Goal: Task Accomplishment & Management: Complete application form

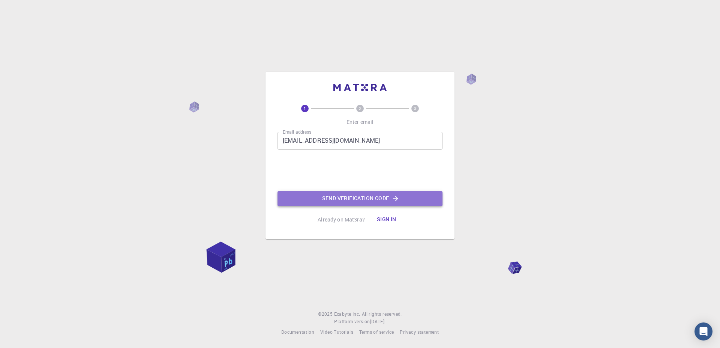
click at [347, 198] on button "Send verification code" at bounding box center [359, 198] width 165 height 15
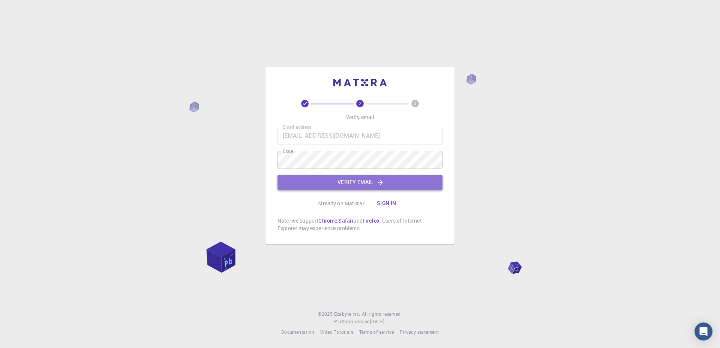
click at [325, 183] on button "Verify email" at bounding box center [359, 182] width 165 height 15
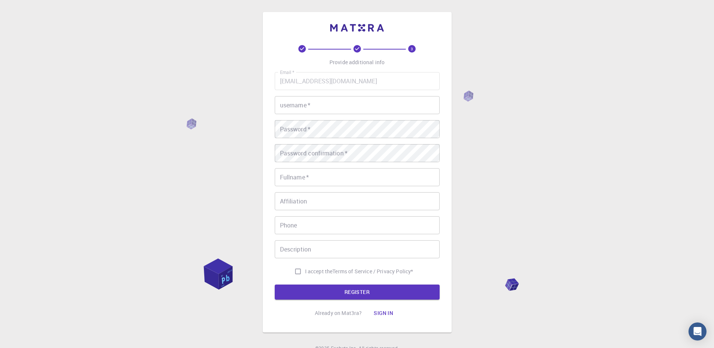
click at [343, 102] on input "username   *" at bounding box center [357, 105] width 165 height 18
click at [341, 103] on input "username   *" at bounding box center [357, 105] width 165 height 18
click at [352, 101] on input "Eminak" at bounding box center [357, 105] width 165 height 18
type input "Eminal"
click at [275, 284] on button "REGISTER" at bounding box center [357, 291] width 165 height 15
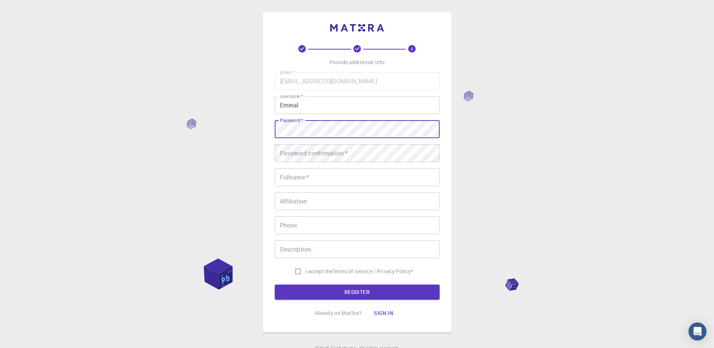
click at [275, 284] on button "REGISTER" at bounding box center [357, 291] width 165 height 15
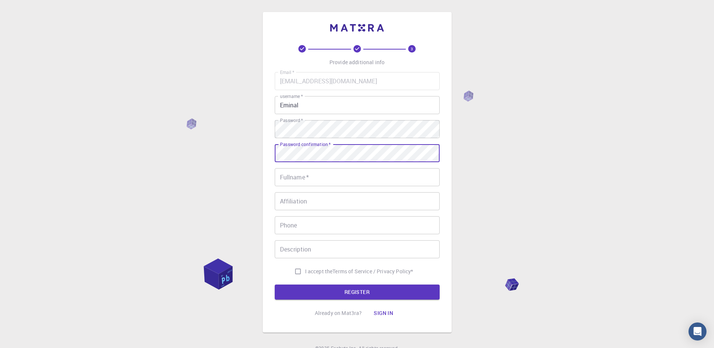
click at [275, 284] on button "REGISTER" at bounding box center [357, 291] width 165 height 15
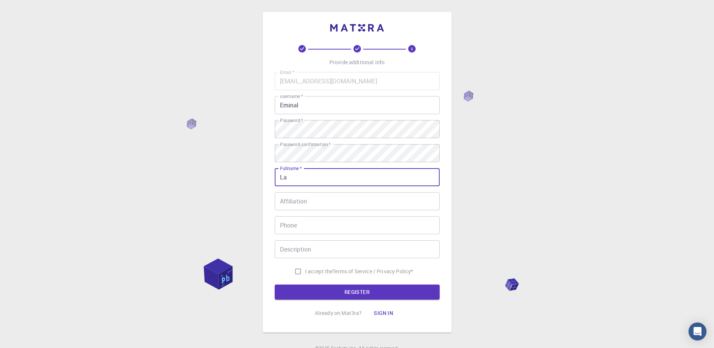
type input "Lahcen Ait Lamine"
type input "0696338710"
click at [291, 200] on input "Affiliation" at bounding box center [357, 201] width 165 height 18
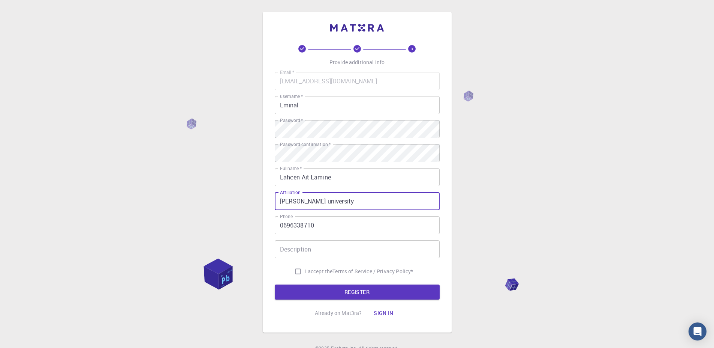
click at [325, 196] on input "Ibn Zohr university" at bounding box center [357, 201] width 165 height 18
type input "Ibn Zohr university"
click at [337, 243] on input "Description" at bounding box center [357, 249] width 165 height 18
drag, startPoint x: 337, startPoint y: 201, endPoint x: 274, endPoint y: 198, distance: 62.3
click at [275, 198] on input "Ibn Zohr university" at bounding box center [357, 201] width 165 height 18
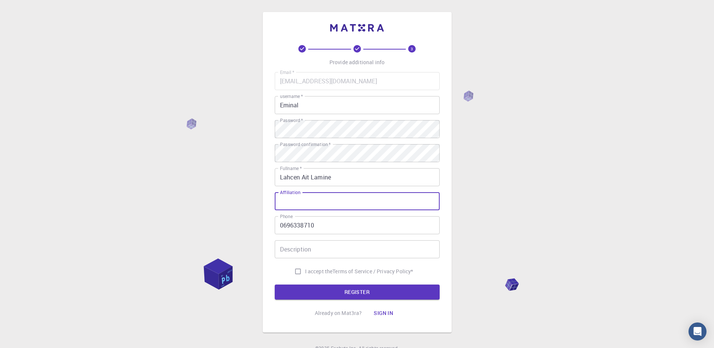
click at [305, 270] on span "I accept the" at bounding box center [319, 270] width 28 height 7
click at [303, 270] on input "I accept the Terms of Service / Privacy Policy *" at bounding box center [298, 271] width 14 height 14
checkbox input "true"
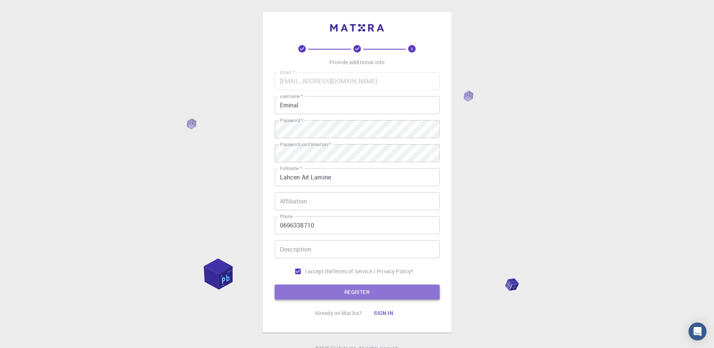
click at [303, 292] on button "REGISTER" at bounding box center [357, 291] width 165 height 15
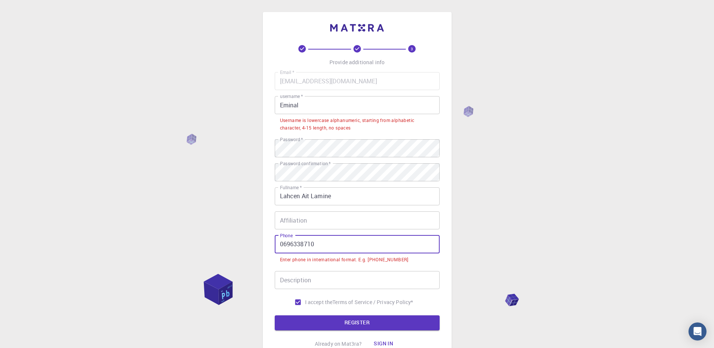
click at [303, 245] on input "0696338710" at bounding box center [357, 244] width 165 height 18
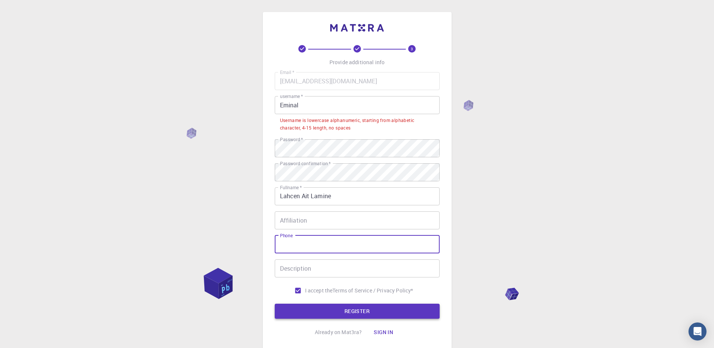
click at [322, 308] on button "REGISTER" at bounding box center [357, 310] width 165 height 15
click at [283, 106] on input "Eminal" at bounding box center [357, 105] width 165 height 18
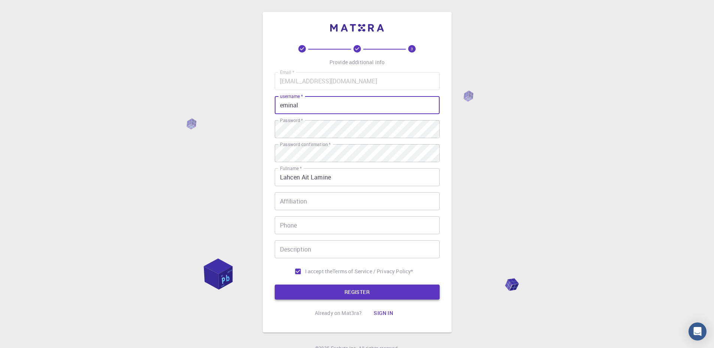
type input "eminal"
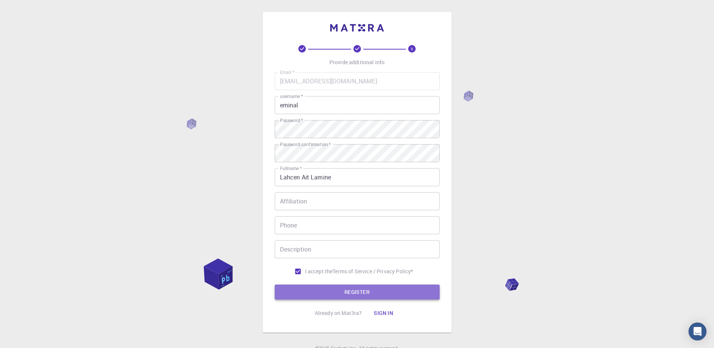
click at [300, 287] on button "REGISTER" at bounding box center [357, 291] width 165 height 15
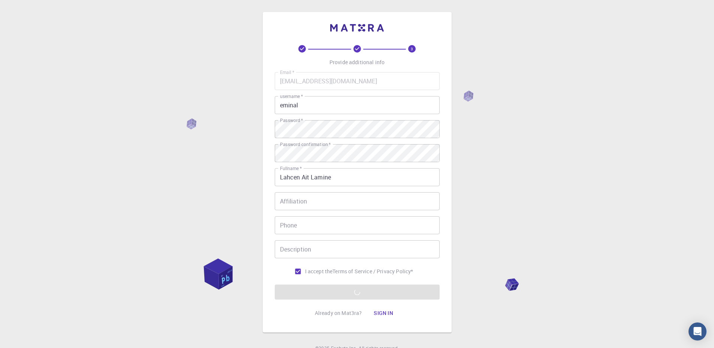
click at [378, 294] on form "Email   * lahcen.aitlamine@edu.uiz.ac.ma Email   * username   * eminal username…" at bounding box center [357, 185] width 165 height 227
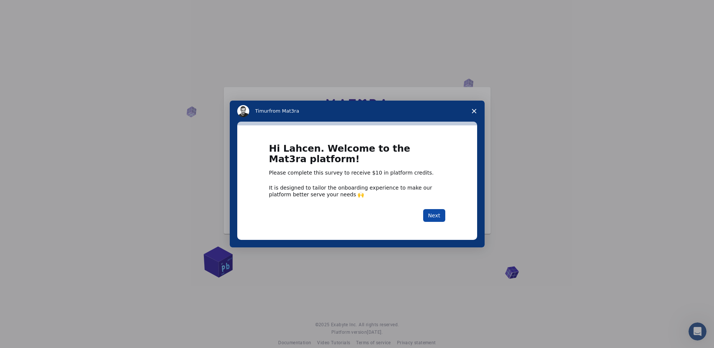
click at [440, 215] on button "Next" at bounding box center [434, 215] width 22 height 13
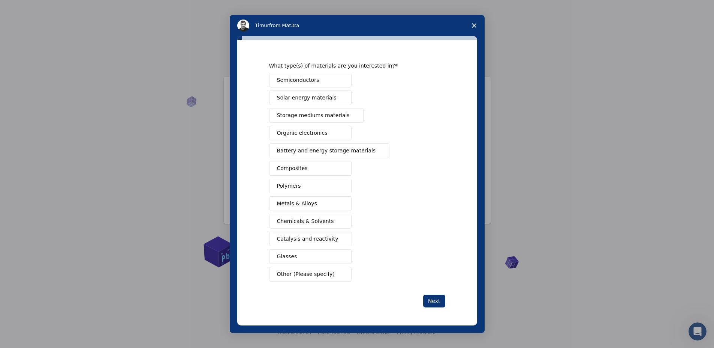
scroll to position [10, 0]
click at [318, 81] on button "Semiconductors" at bounding box center [310, 80] width 82 height 15
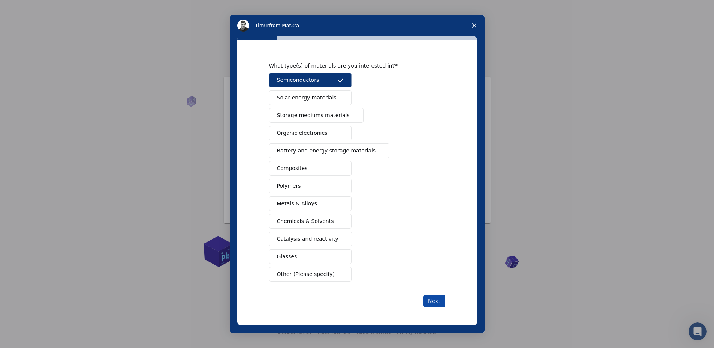
click at [432, 300] on button "Next" at bounding box center [434, 300] width 22 height 13
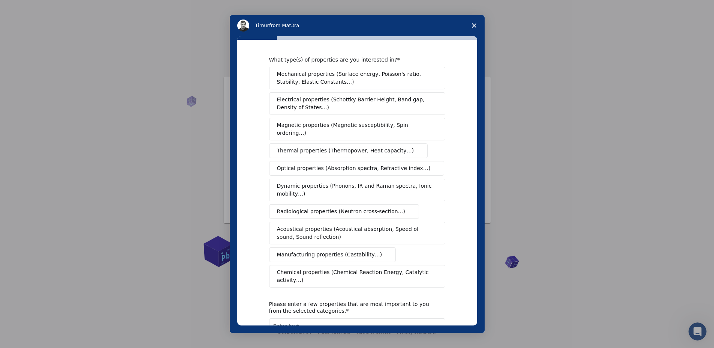
scroll to position [0, 0]
click at [334, 130] on span "Magnetic properties (Magnetic susceptibility, Spin ordering…)" at bounding box center [354, 131] width 155 height 16
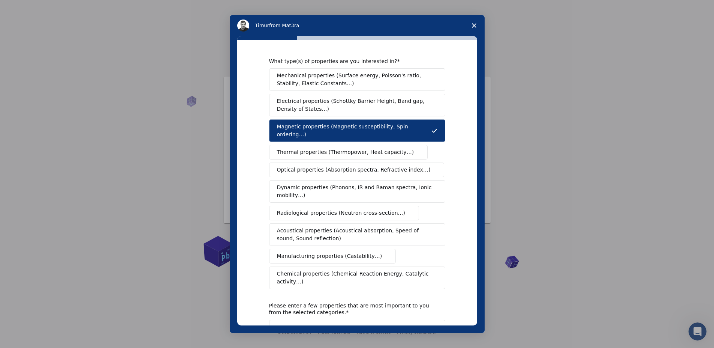
click at [330, 162] on button "Optical properties (Absorption spectra, Refractive index…)" at bounding box center [356, 169] width 175 height 15
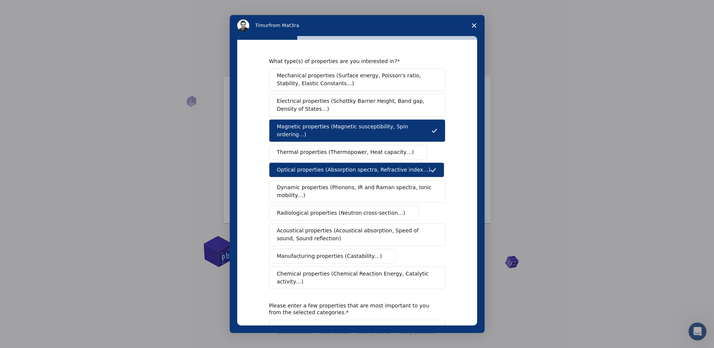
click at [318, 85] on span "Mechanical properties (Surface energy, Poisson's ratio, Stability, Elastic Cons…" at bounding box center [355, 80] width 156 height 16
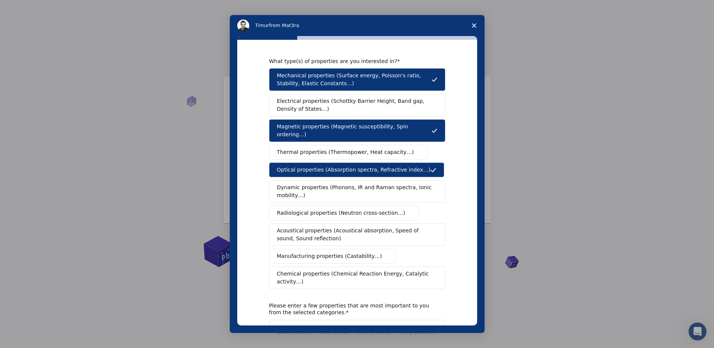
drag, startPoint x: 323, startPoint y: 108, endPoint x: 325, endPoint y: 99, distance: 9.7
click at [322, 108] on span "Electrical properties (Schottky Barrier Height, Band gap, Density of States…)" at bounding box center [355, 105] width 156 height 16
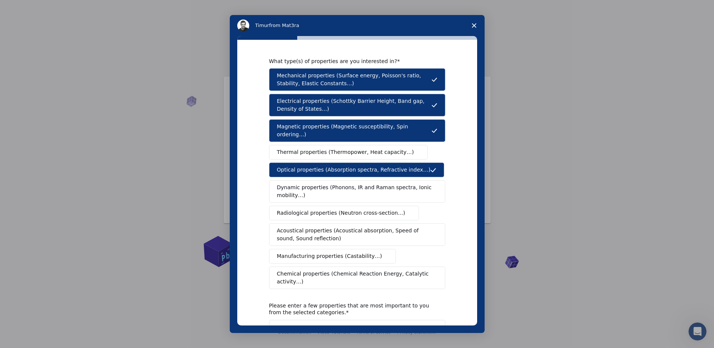
click at [334, 87] on button "Mechanical properties (Surface energy, Poisson's ratio, Stability, Elastic Cons…" at bounding box center [357, 79] width 176 height 22
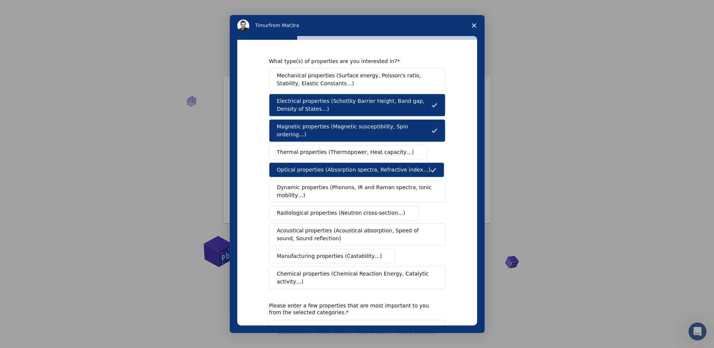
click at [334, 133] on button "Magnetic properties (Magnetic susceptibility, Spin ordering…)" at bounding box center [357, 130] width 176 height 22
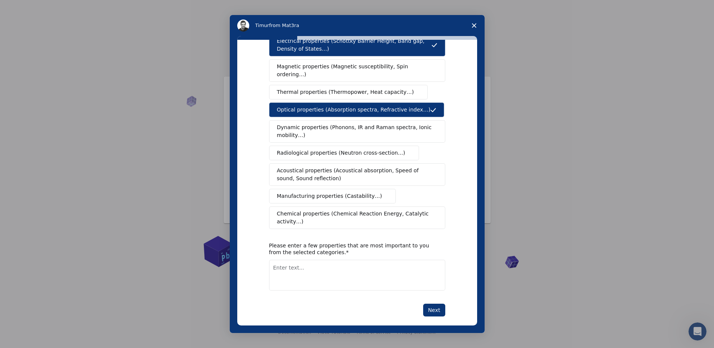
scroll to position [61, 0]
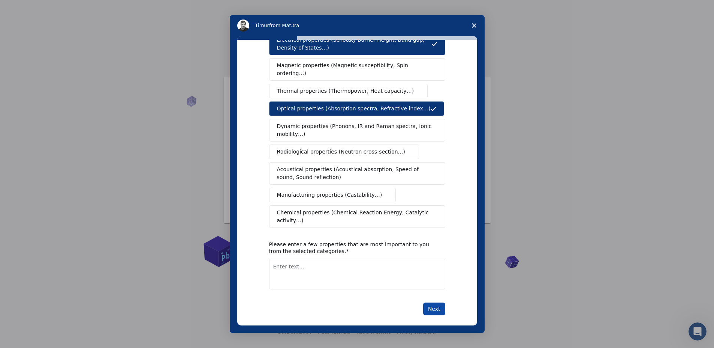
click at [428, 302] on button "Next" at bounding box center [434, 308] width 22 height 13
click at [374, 271] on textarea "Enter text..." at bounding box center [357, 273] width 176 height 31
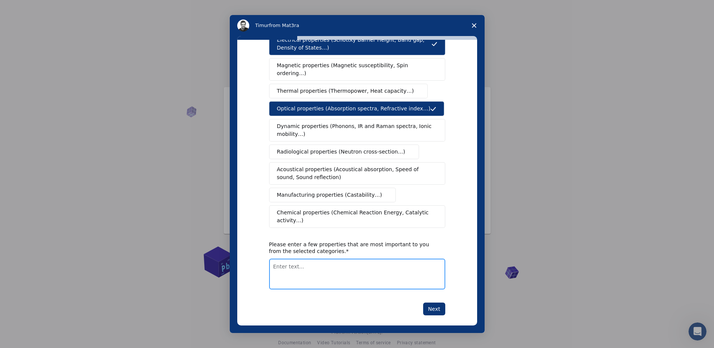
click at [388, 261] on textarea "Enter text..." at bounding box center [357, 273] width 176 height 31
type textarea "e"
type textarea "Electronic and optical properties"
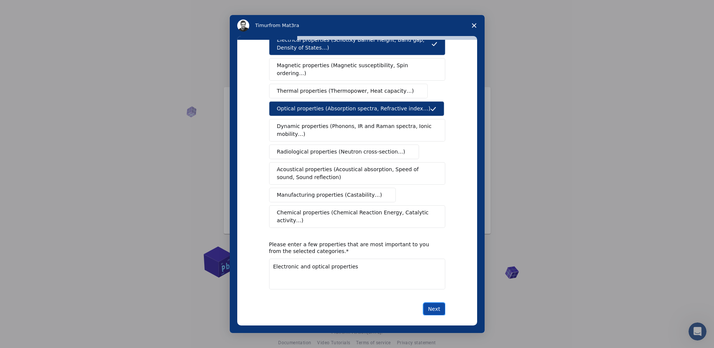
click at [434, 302] on button "Next" at bounding box center [434, 308] width 22 height 13
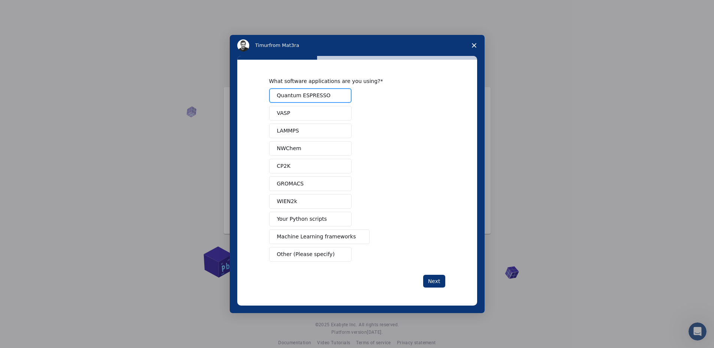
click at [315, 99] on span "Quantum ESPRESSO" at bounding box center [304, 95] width 54 height 8
click at [427, 276] on button "Next" at bounding box center [434, 280] width 22 height 13
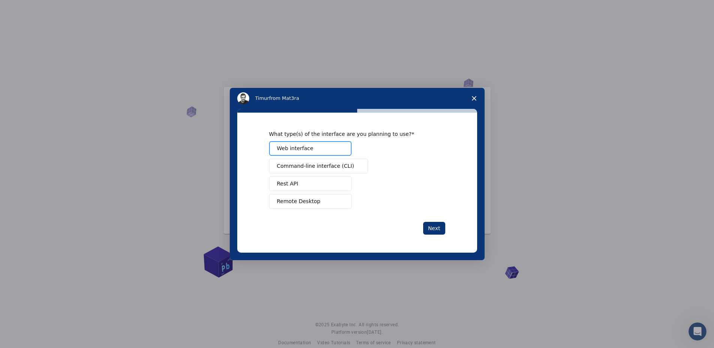
click at [333, 151] on button "Web interface" at bounding box center [310, 148] width 82 height 15
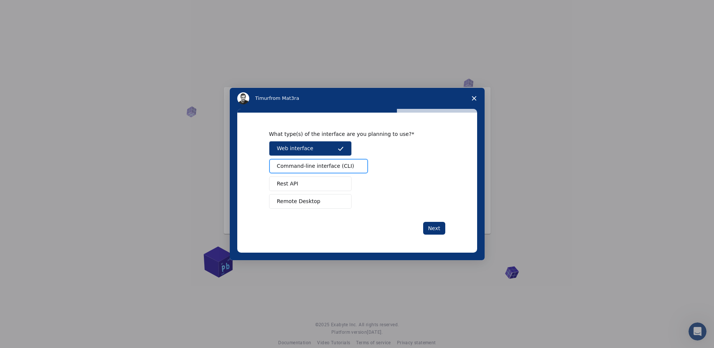
click at [329, 164] on span "Command-line interface (CLI)" at bounding box center [315, 166] width 77 height 8
click at [327, 190] on button "Rest API" at bounding box center [310, 183] width 82 height 15
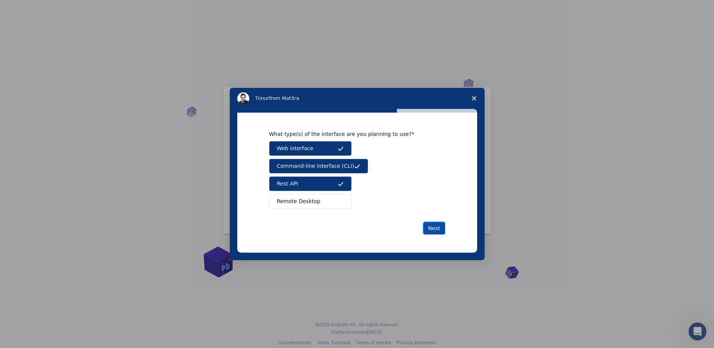
click at [433, 226] on button "Next" at bounding box center [434, 228] width 22 height 13
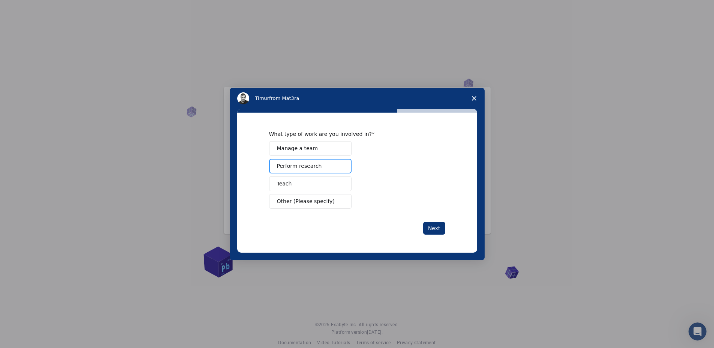
click at [323, 169] on button "Perform research" at bounding box center [310, 166] width 82 height 15
click at [433, 227] on button "Next" at bounding box center [434, 228] width 22 height 13
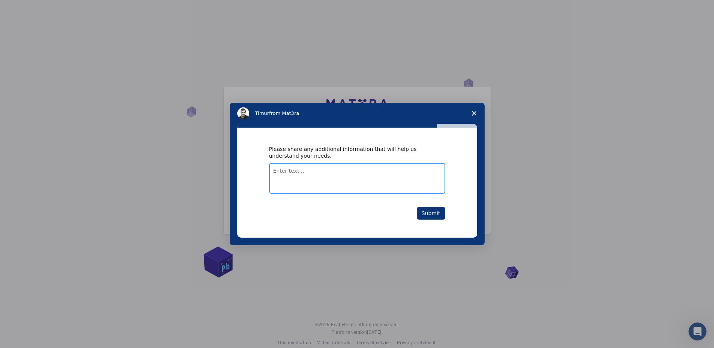
click at [298, 170] on textarea "Enter text..." at bounding box center [357, 178] width 176 height 31
click at [433, 210] on button "Submit" at bounding box center [431, 213] width 28 height 13
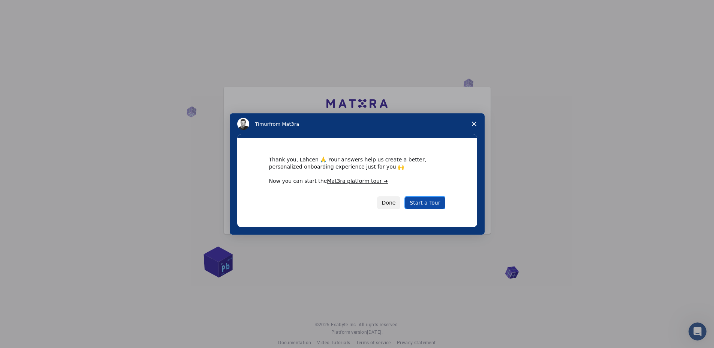
click at [412, 204] on link "Start a Tour" at bounding box center [425, 202] width 40 height 13
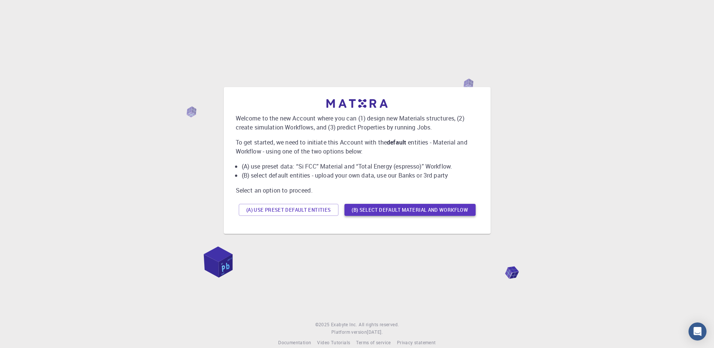
click at [380, 207] on button "(B) Select default material and workflow" at bounding box center [410, 210] width 131 height 12
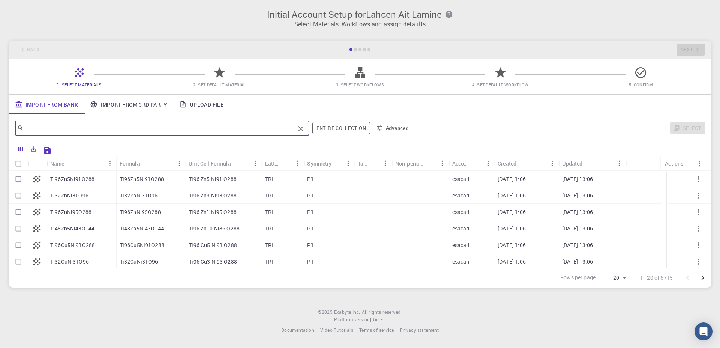
click at [270, 131] on input "text" at bounding box center [159, 128] width 271 height 10
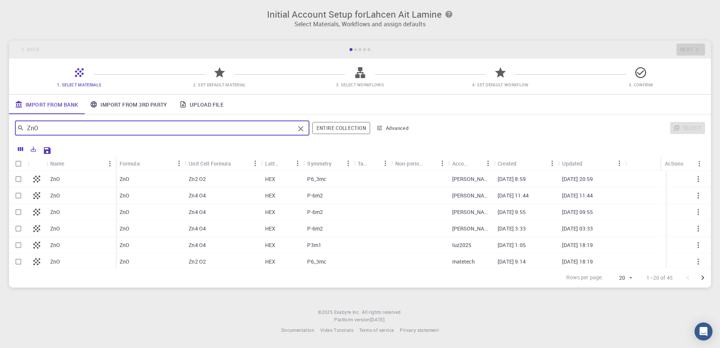
type input "ZnO"
click at [317, 178] on p "P6_3mc" at bounding box center [316, 178] width 19 height 7
checkbox input "true"
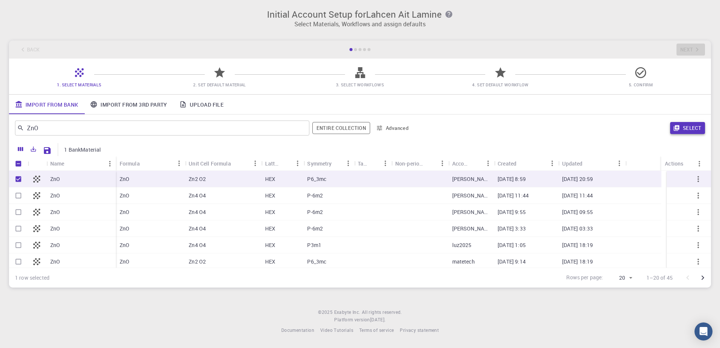
click at [696, 127] on button "Select" at bounding box center [687, 128] width 35 height 12
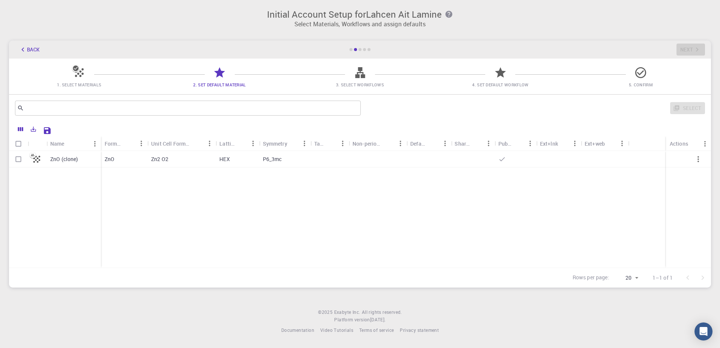
click at [72, 160] on p "ZnO (clone)" at bounding box center [64, 158] width 28 height 7
checkbox input "true"
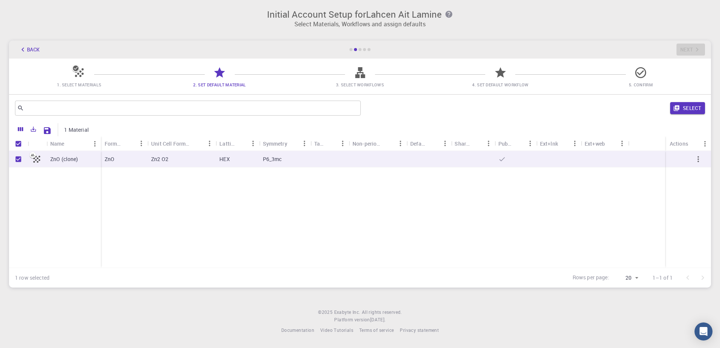
click at [251, 165] on div "HEX" at bounding box center [237, 159] width 43 height 16
checkbox input "false"
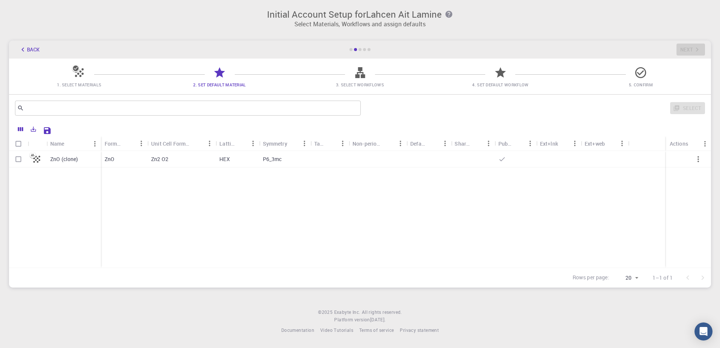
click at [267, 160] on p "P6_3mc" at bounding box center [272, 158] width 19 height 7
checkbox input "true"
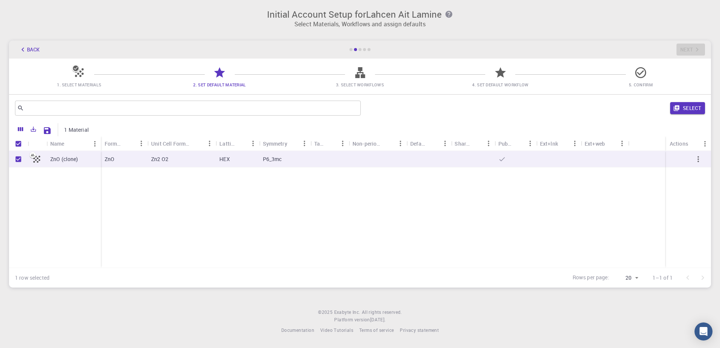
click at [266, 160] on p "P6_3mc" at bounding box center [272, 158] width 19 height 7
checkbox input "false"
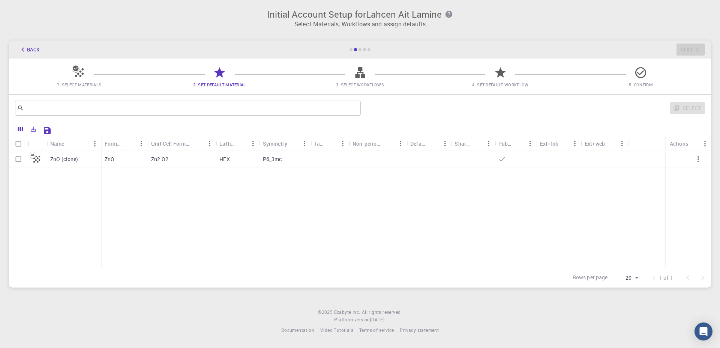
click at [79, 81] on span "1. Select Materials" at bounding box center [79, 84] width 134 height 7
click at [18, 49] on button "Back" at bounding box center [29, 49] width 28 height 12
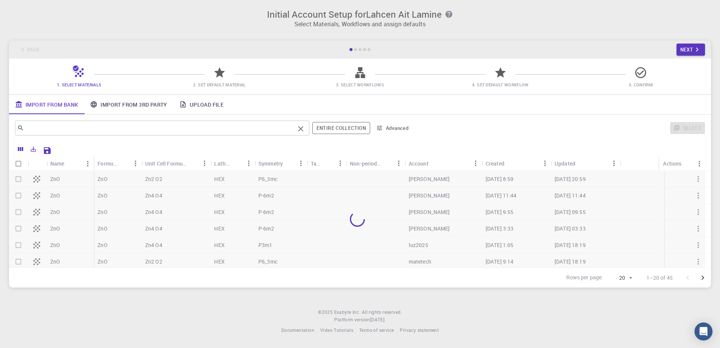
click at [86, 130] on input "text" at bounding box center [159, 128] width 271 height 10
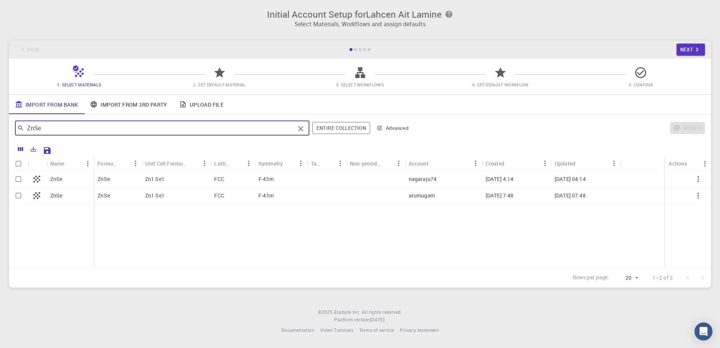
type input "ZnSe"
